Goal: Task Accomplishment & Management: Complete application form

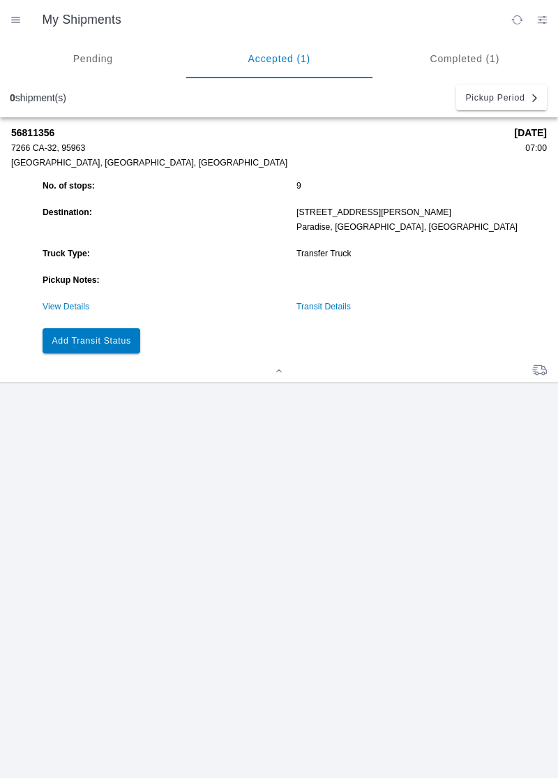
click at [91, 334] on button "Add Transit Status" at bounding box center [92, 340] width 98 height 25
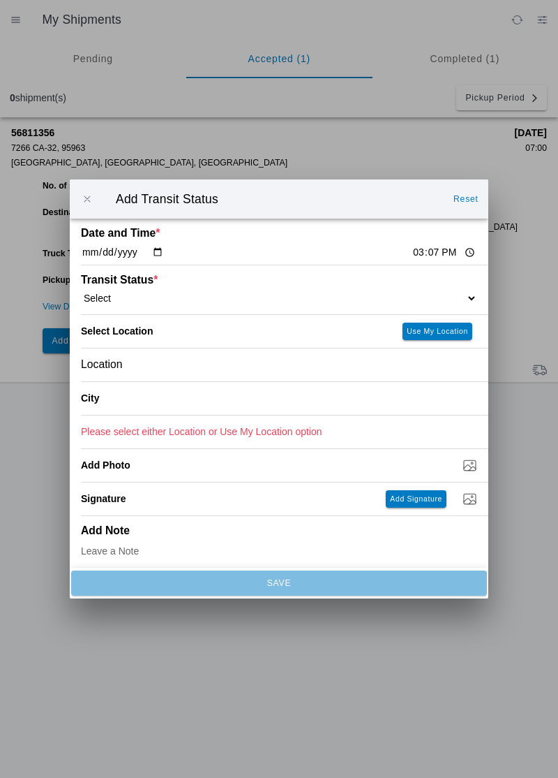
click at [181, 293] on select "Select Arrive at Drop Off Arrive at Pickup Break Start Break Stop Depart Drop O…" at bounding box center [279, 298] width 397 height 13
select select "ARVDLVLOC"
click at [0, 0] on slot "Use My Location" at bounding box center [0, 0] width 0 height 0
type input "Paradise"
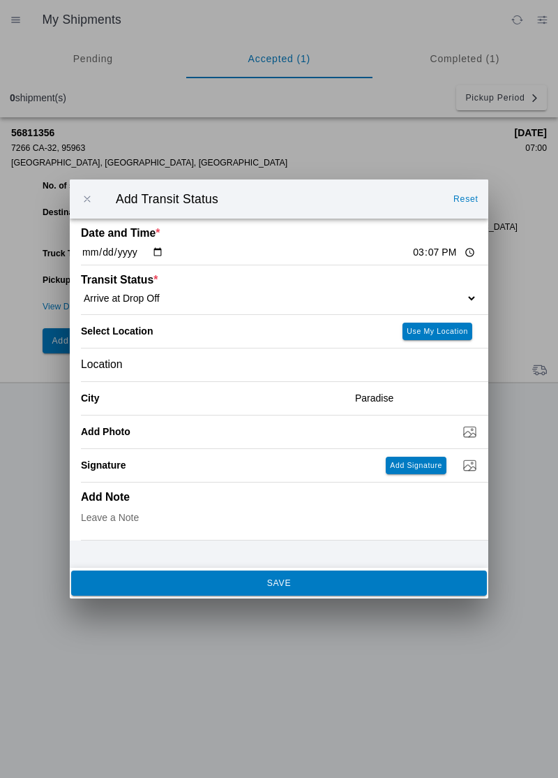
click at [427, 303] on select "Select Arrive at Drop Off Arrive at Pickup Break Start Break Stop Depart Drop O…" at bounding box center [279, 298] width 397 height 13
select select "ARVPULOC"
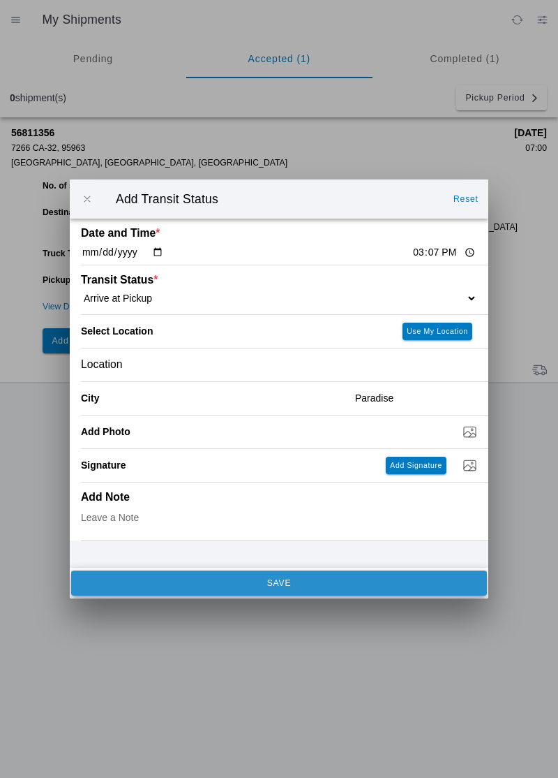
click at [138, 587] on span "SAVE" at bounding box center [278, 583] width 397 height 8
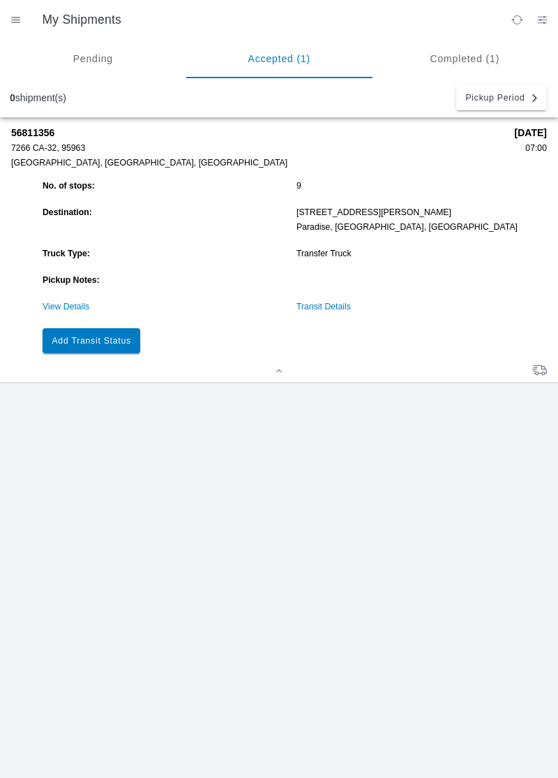
click at [0, 0] on slot "Add Transit Status" at bounding box center [0, 0] width 0 height 0
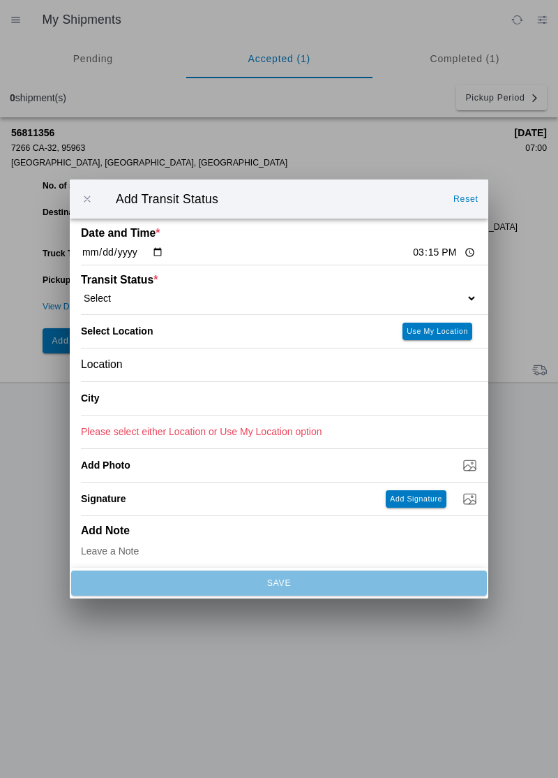
click at [366, 297] on select "Select Arrive at Drop Off Arrive at Pickup Break Start Break Stop Depart Drop O…" at bounding box center [279, 298] width 397 height 13
select select "DPTDLVLOC"
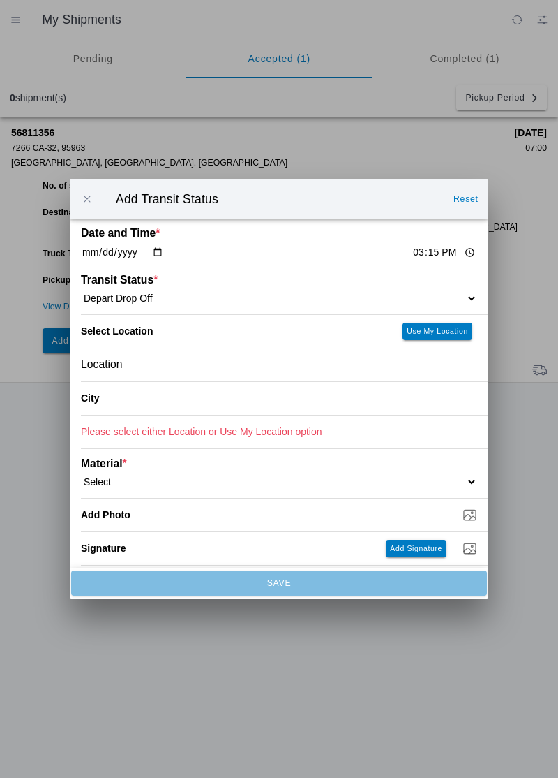
click at [0, 0] on slot "Use My Location" at bounding box center [0, 0] width 0 height 0
type input "Paradise"
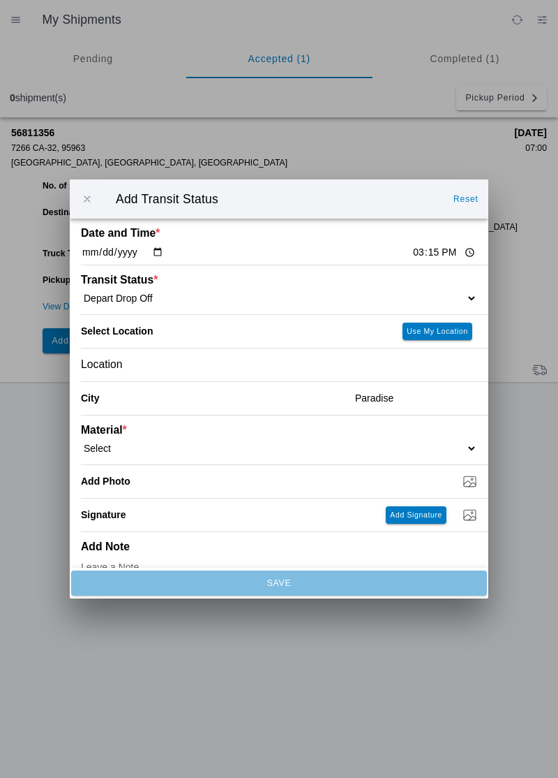
click at [336, 444] on select "Select 1" x 3" Rock 1" x 4" Rock 2" x 4" Rock Asphalt Cold Patch Backfill Spec …" at bounding box center [279, 448] width 397 height 13
select select "708651"
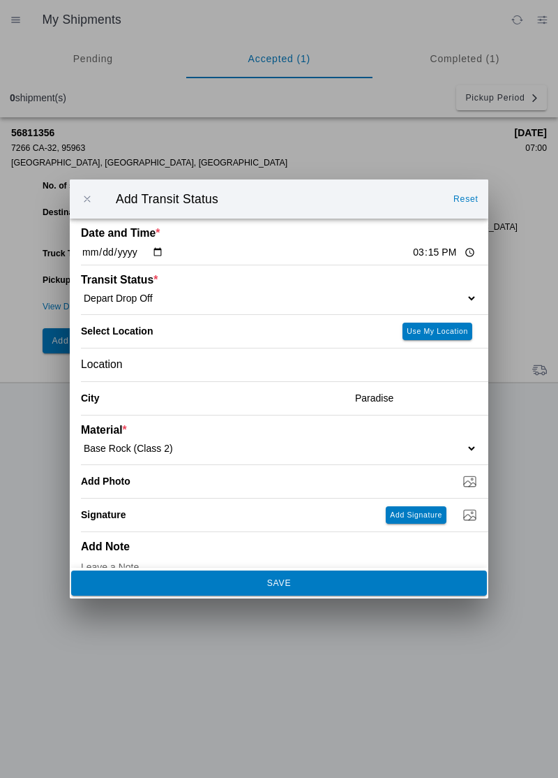
click at [0, 0] on slot "SAVE" at bounding box center [0, 0] width 0 height 0
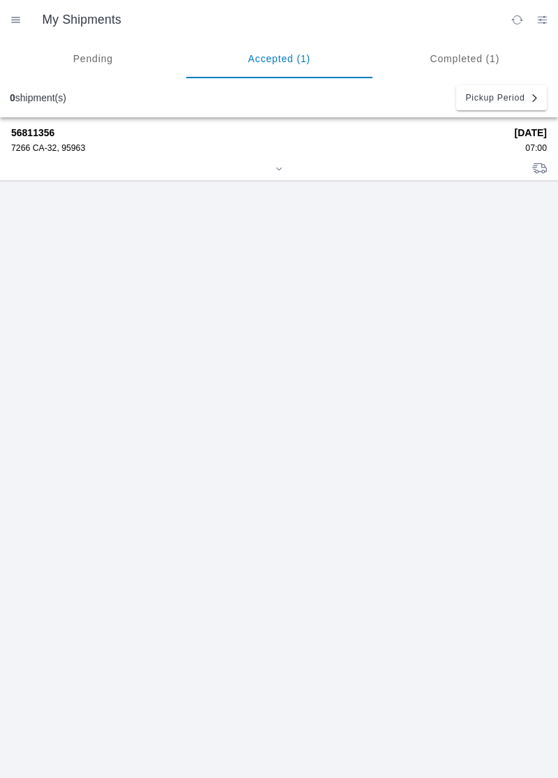
click at [327, 145] on div "7266 CA-32, 95963" at bounding box center [258, 148] width 494 height 10
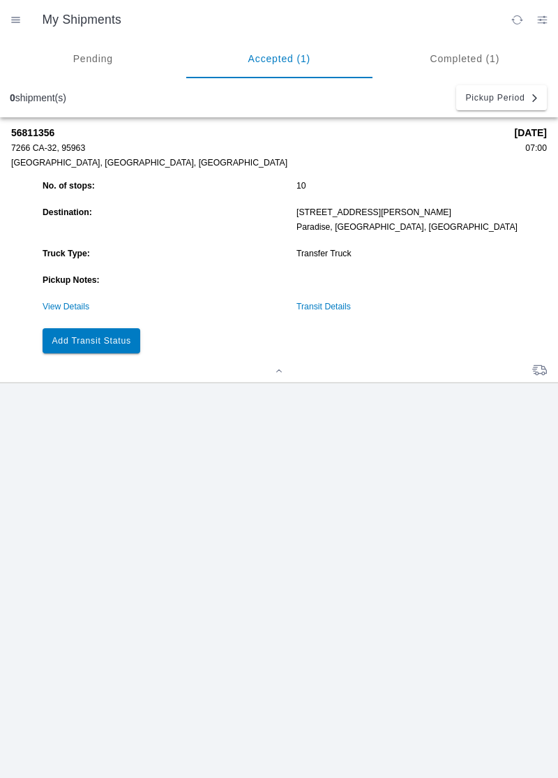
click at [121, 347] on button "Add Transit Status" at bounding box center [92, 340] width 98 height 25
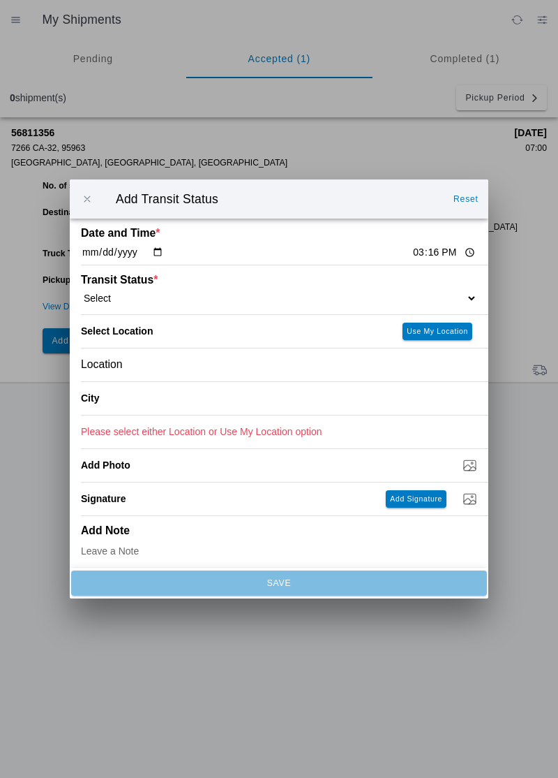
click at [412, 256] on input "15:16" at bounding box center [445, 252] width 66 height 15
type input "16:00"
click at [426, 276] on div "Transit Status * Select Arrive at Drop Off Arrive at Pickup Break Start Break S…" at bounding box center [279, 289] width 397 height 49
click at [392, 297] on select "Select Arrive at Drop Off Arrive at Pickup Break Start Break Stop Depart Drop O…" at bounding box center [279, 298] width 397 height 13
select select "DELIVRED"
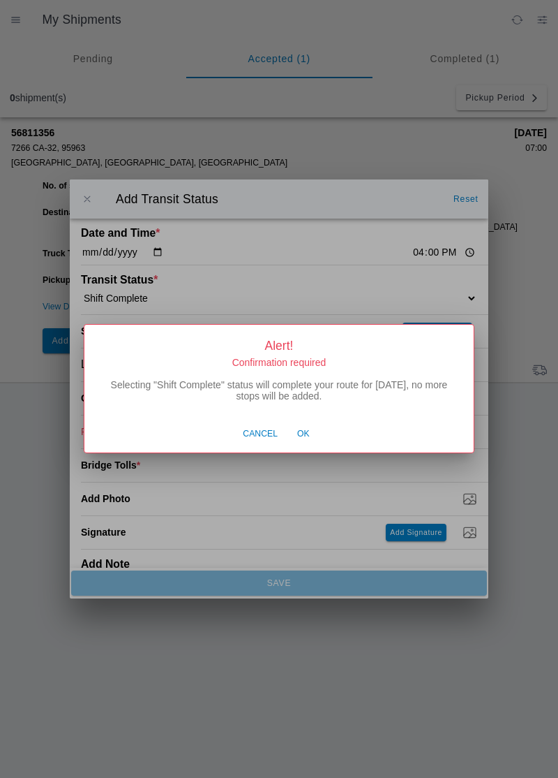
click at [298, 444] on button "Ok" at bounding box center [303, 434] width 27 height 27
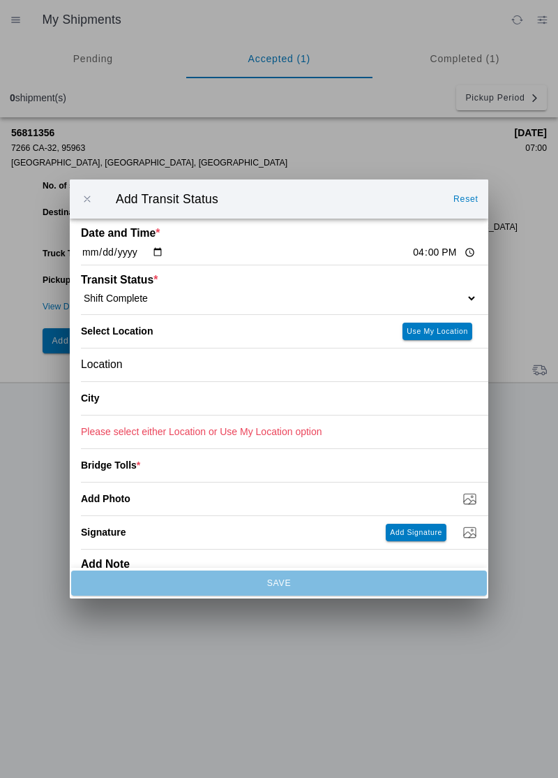
click at [274, 371] on div "Location" at bounding box center [279, 364] width 397 height 33
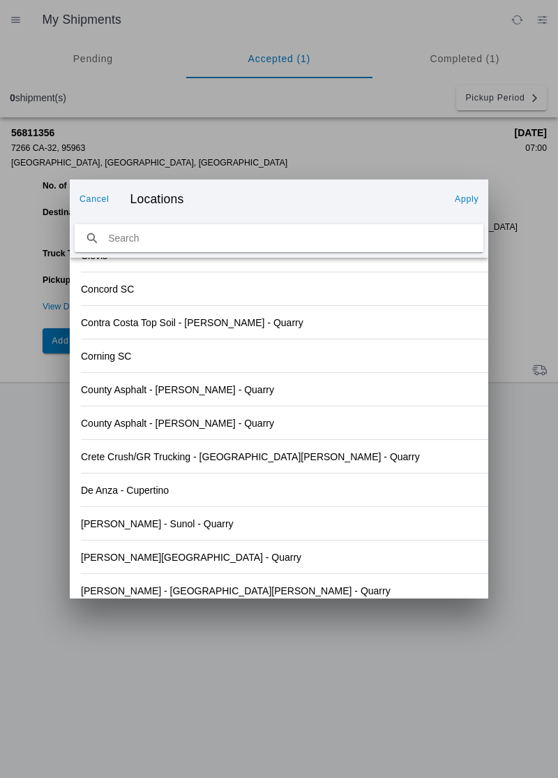
scroll to position [1635, 0]
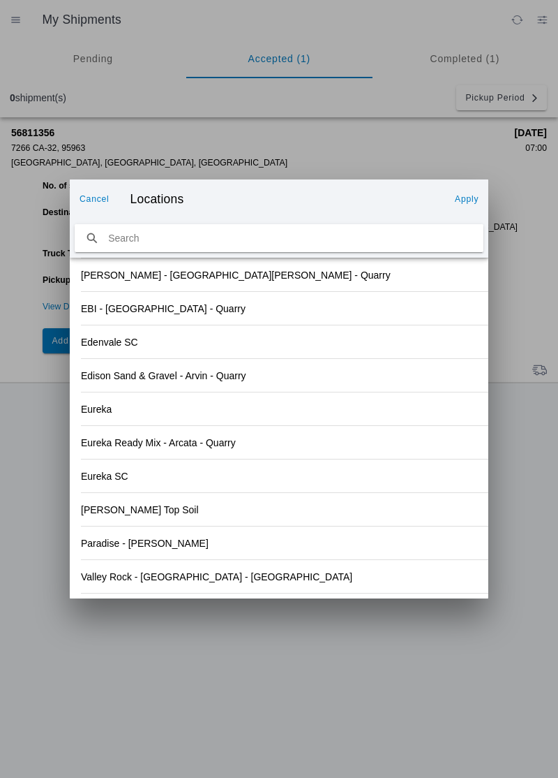
click at [258, 581] on div "Valley Rock - [GEOGRAPHIC_DATA] - [GEOGRAPHIC_DATA]" at bounding box center [279, 576] width 397 height 33
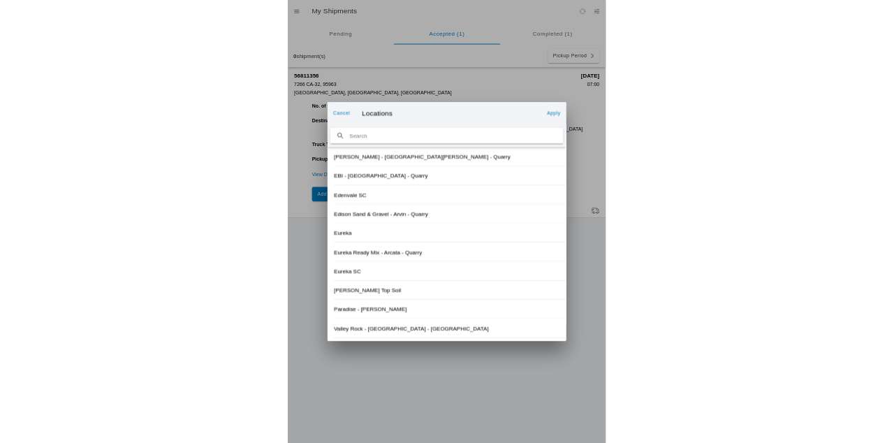
scroll to position [1657, 0]
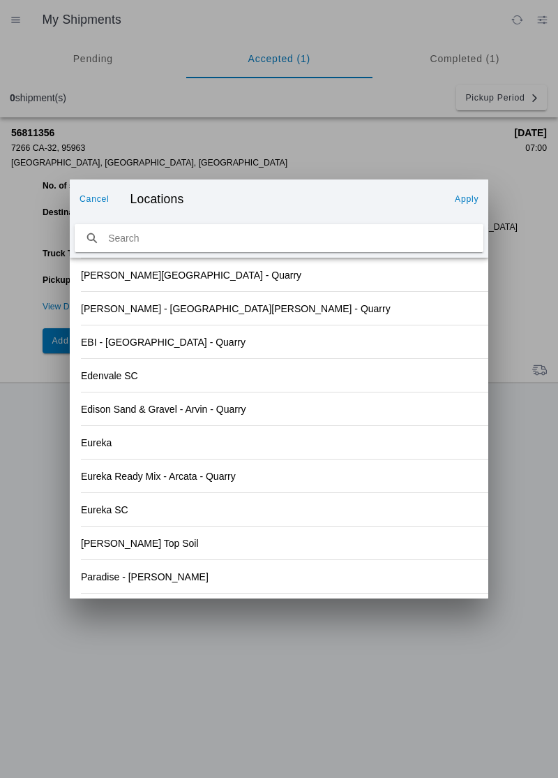
click at [0, 0] on slot "Apply" at bounding box center [0, 0] width 0 height 0
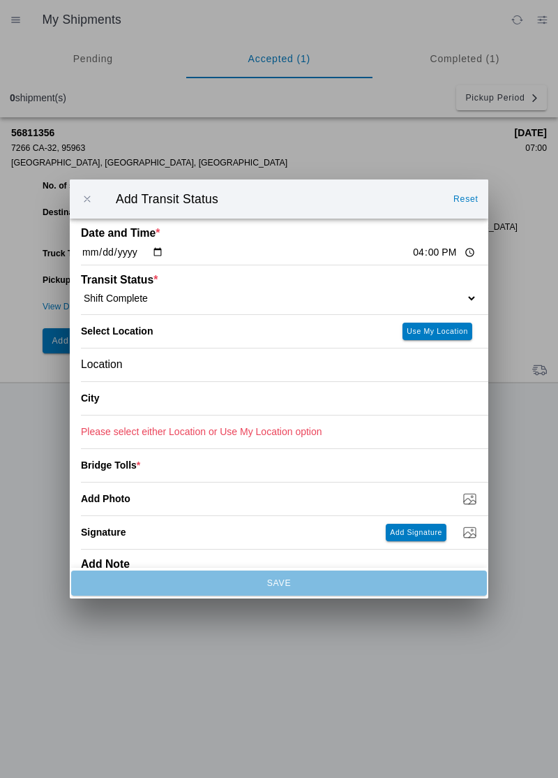
type input "Orland"
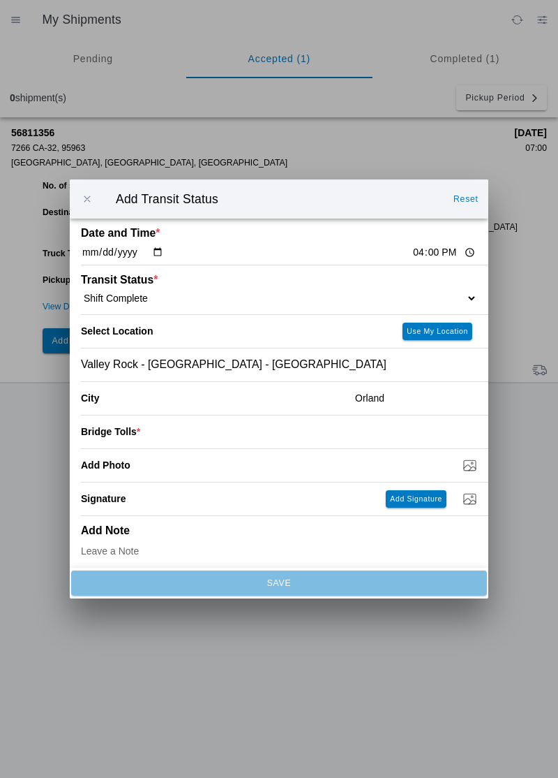
click at [366, 459] on input "Add Photo" at bounding box center [285, 464] width 408 height 15
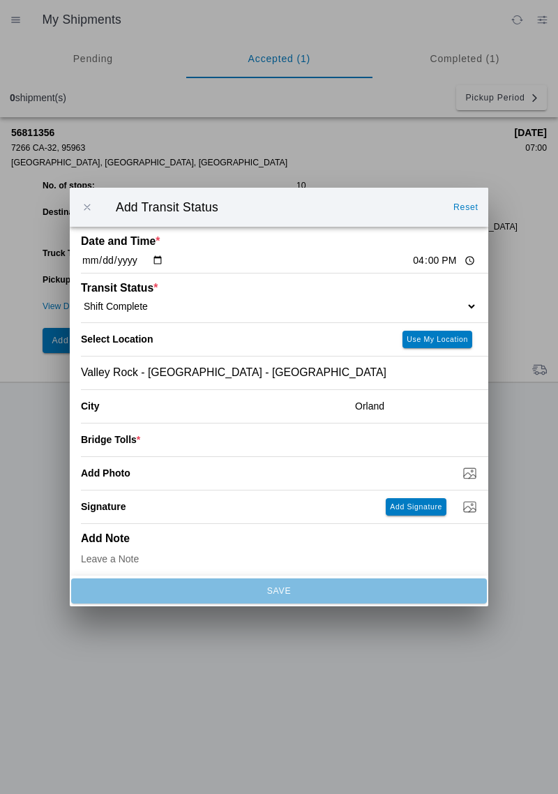
click at [364, 453] on input "number" at bounding box center [308, 439] width 337 height 31
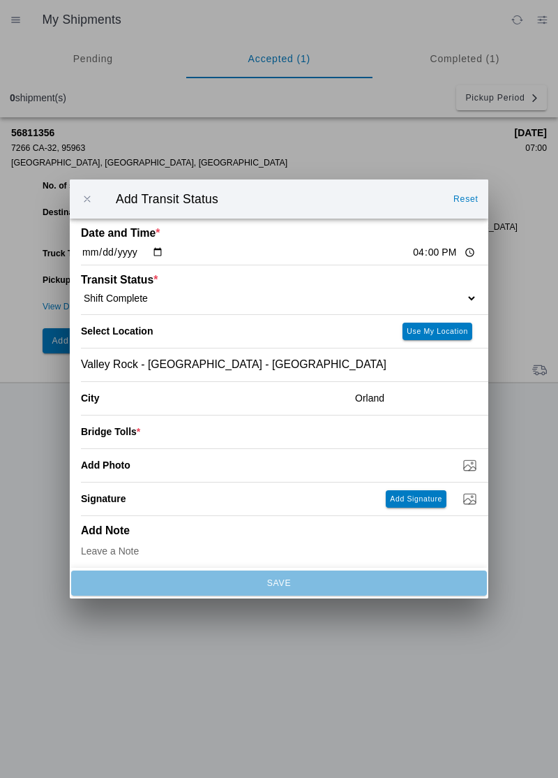
click at [360, 432] on input "number" at bounding box center [308, 431] width 337 height 31
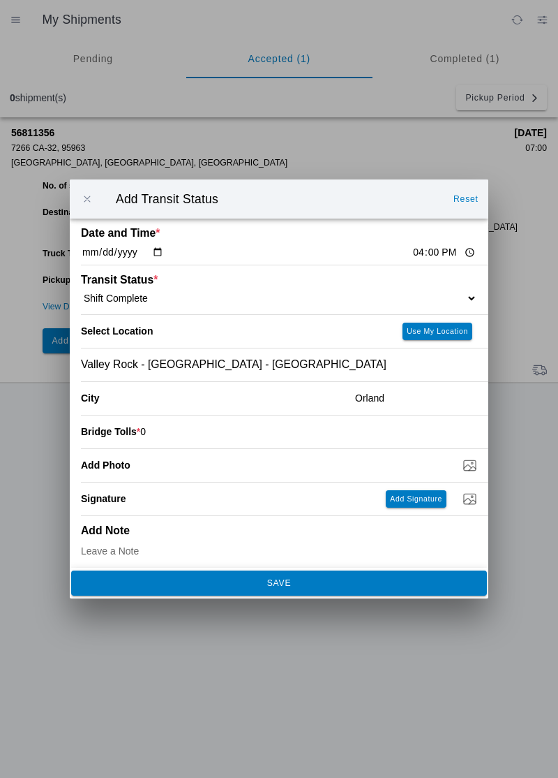
type input "0"
click at [364, 589] on button "SAVE" at bounding box center [279, 582] width 416 height 25
